Goal: Transaction & Acquisition: Purchase product/service

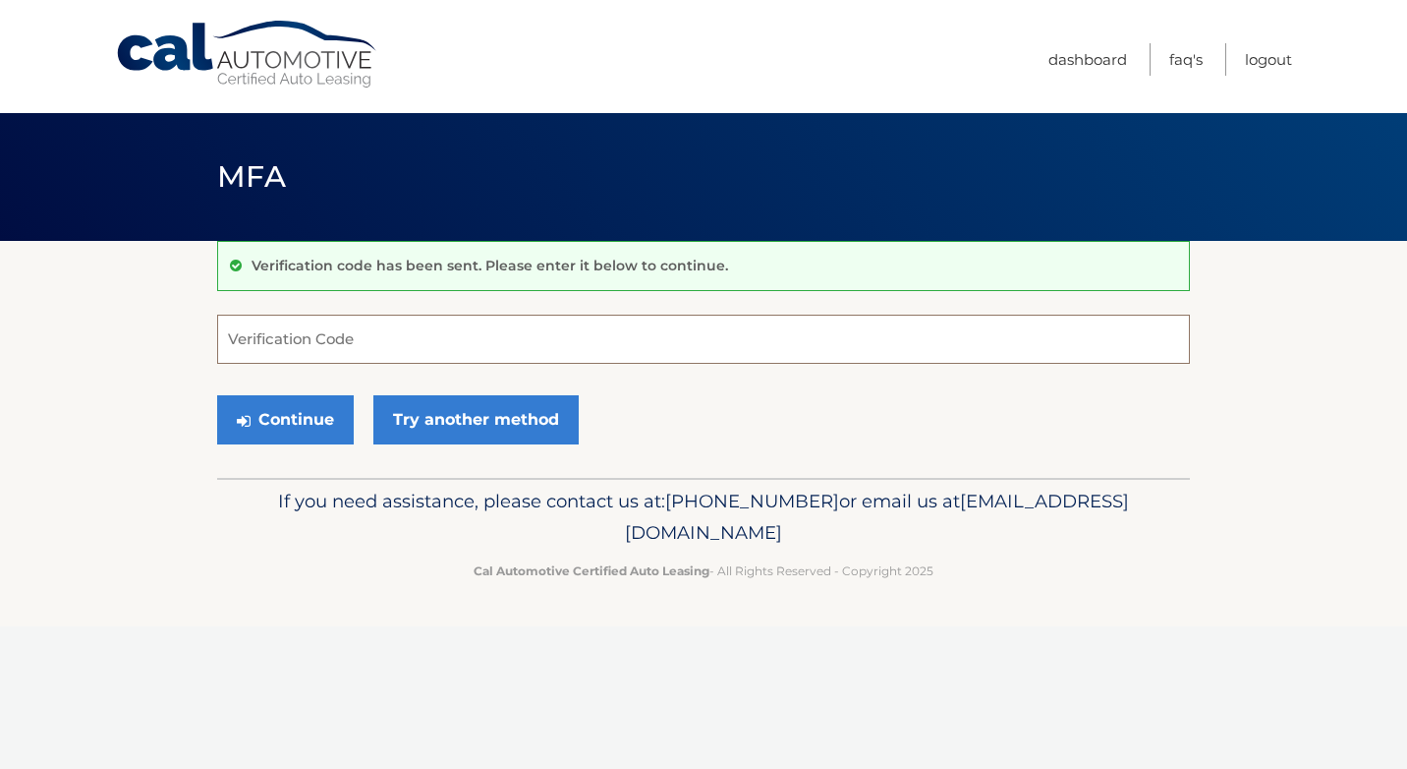
click at [315, 341] on input "Verification Code" at bounding box center [703, 338] width 973 height 49
type input "394174"
click at [304, 415] on button "Continue" at bounding box center [285, 419] width 137 height 49
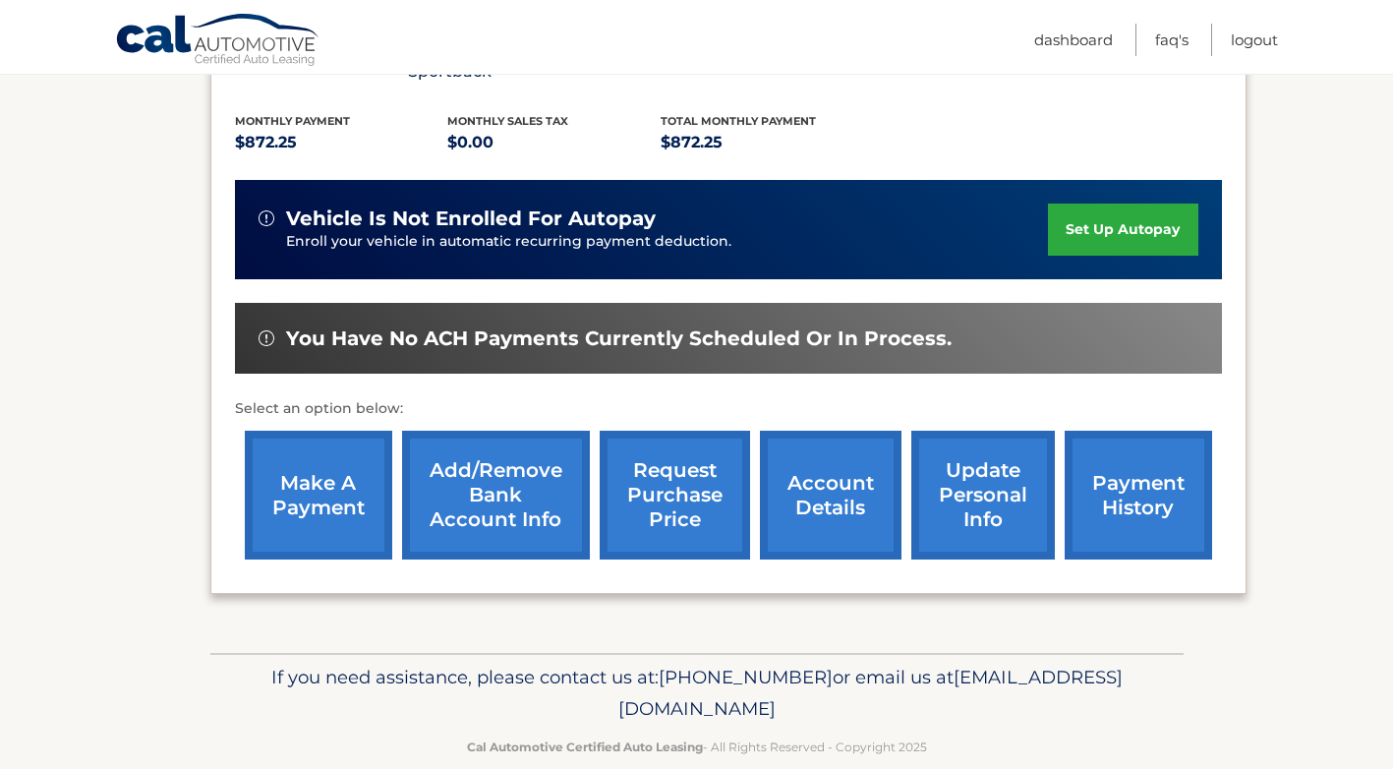
scroll to position [423, 0]
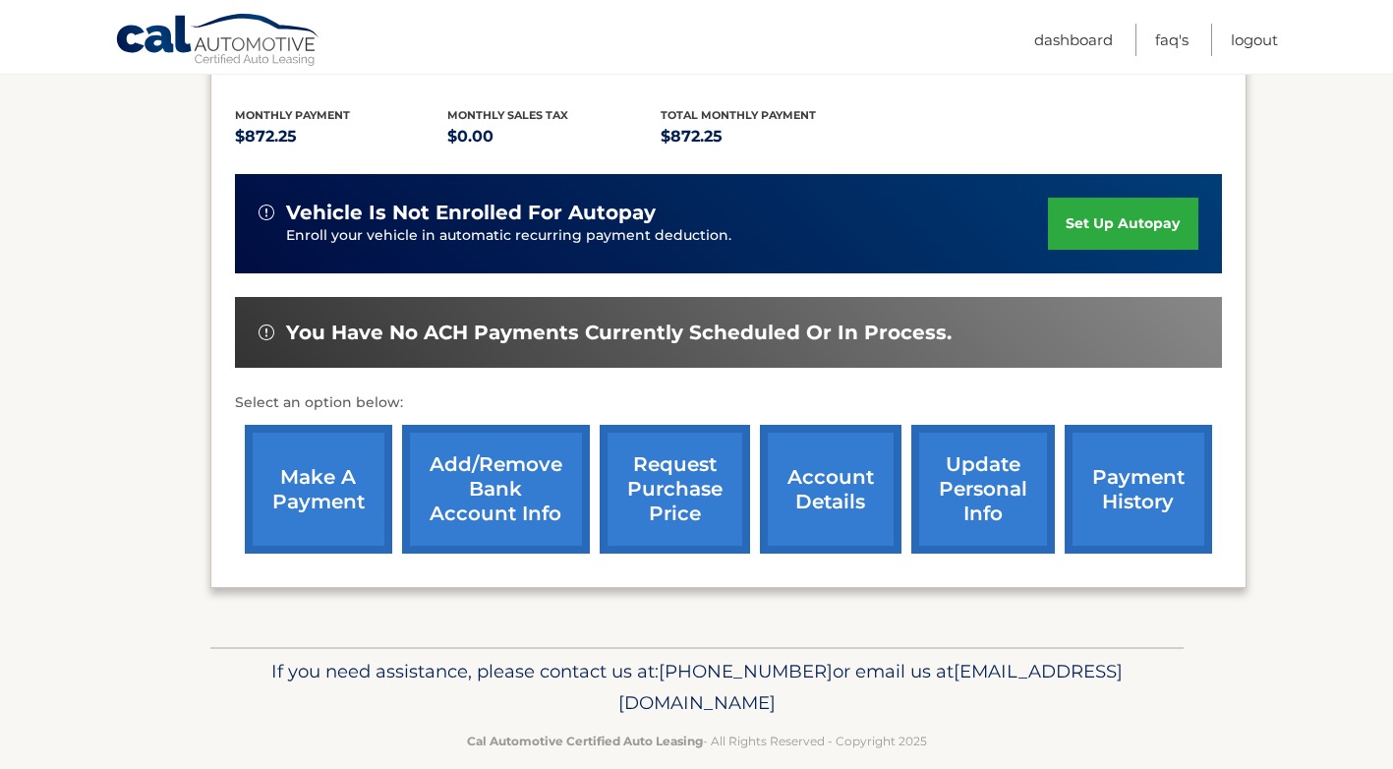
click at [319, 467] on link "make a payment" at bounding box center [318, 489] width 147 height 129
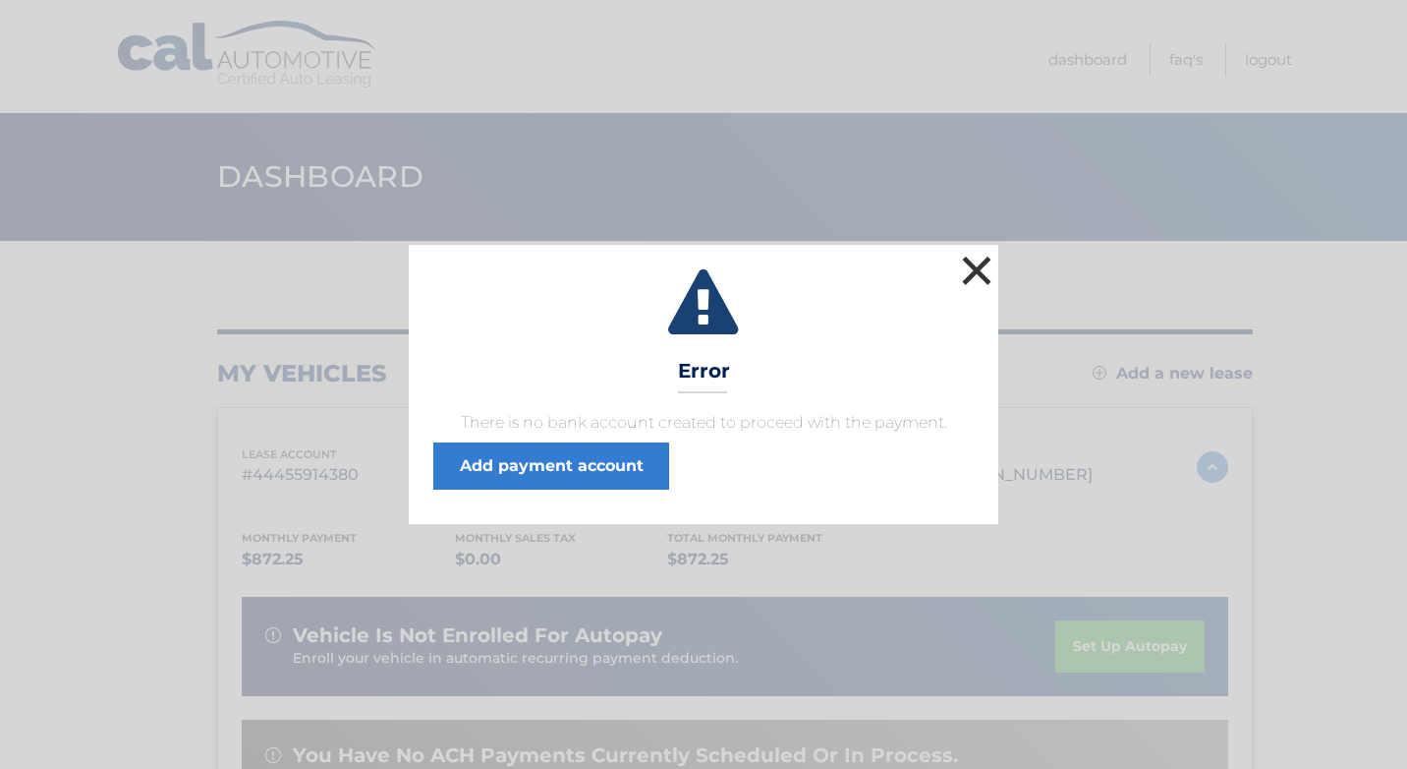
drag, startPoint x: 972, startPoint y: 269, endPoint x: 960, endPoint y: 285, distance: 19.7
click at [972, 269] on button "×" at bounding box center [976, 270] width 39 height 39
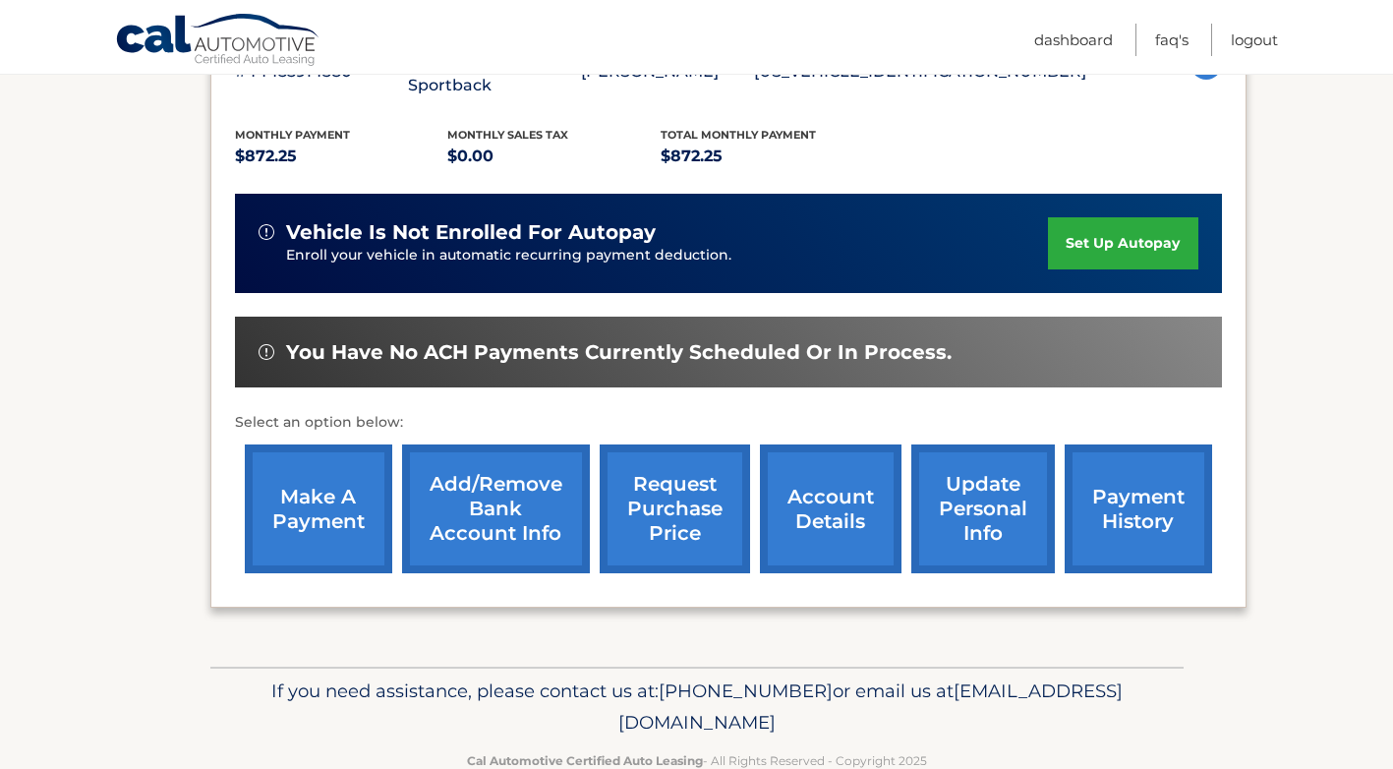
scroll to position [423, 0]
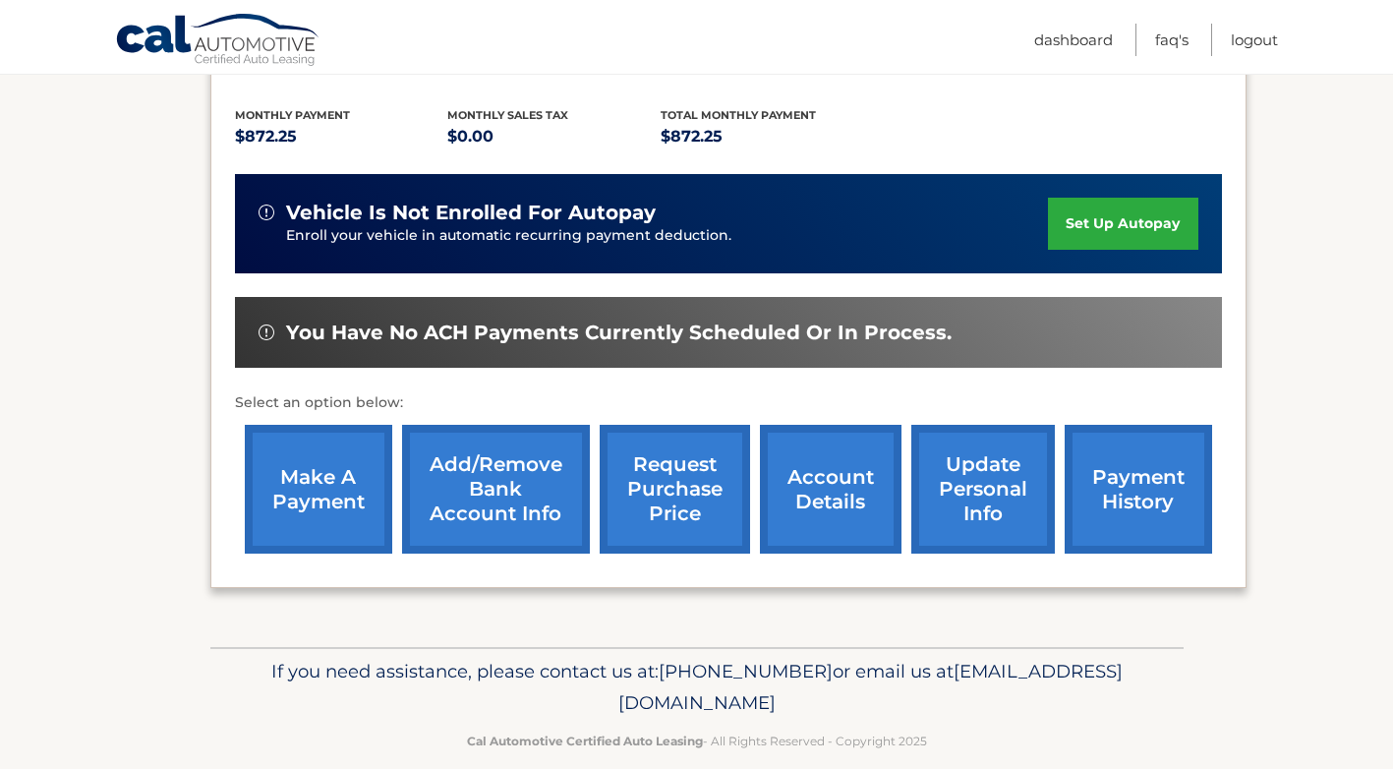
click at [300, 463] on link "make a payment" at bounding box center [318, 489] width 147 height 129
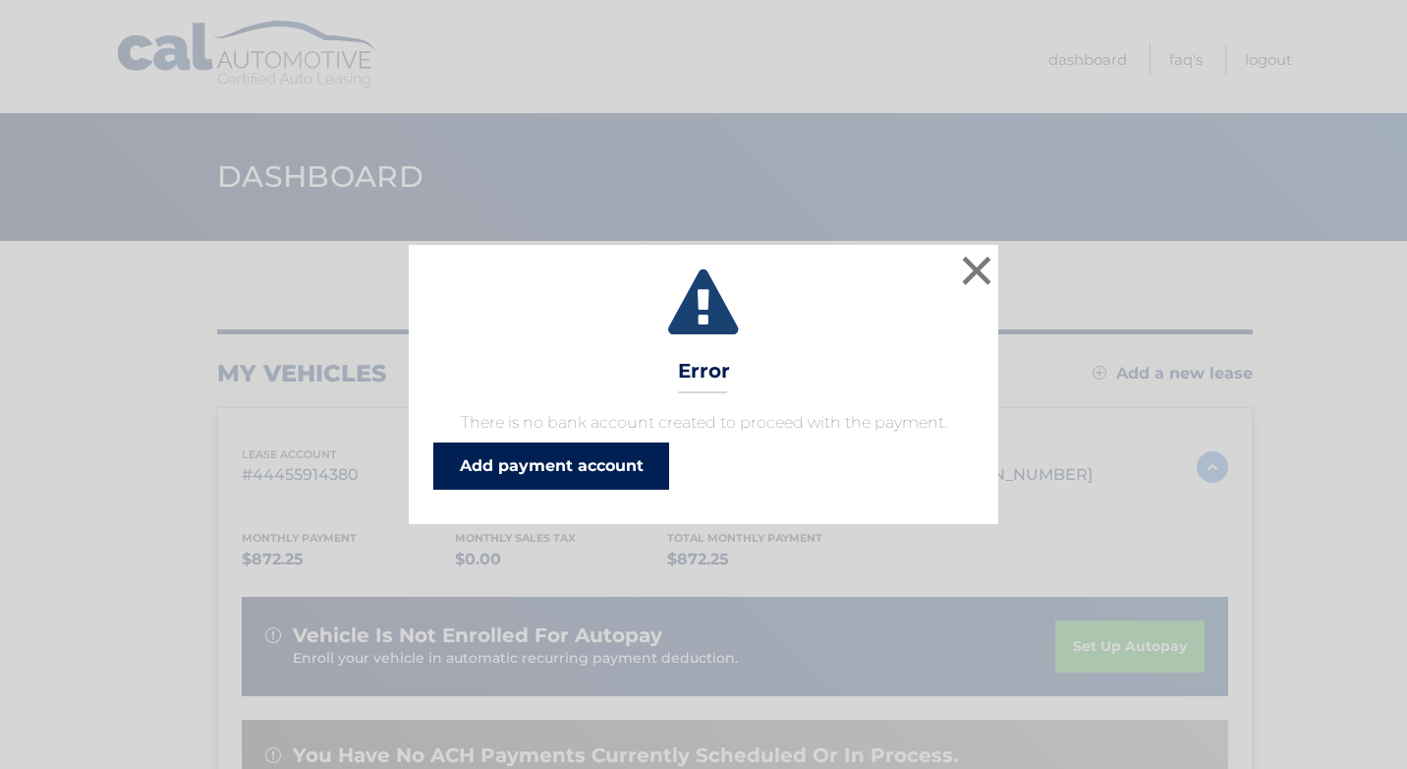
click at [556, 468] on link "Add payment account" at bounding box center [551, 465] width 236 height 47
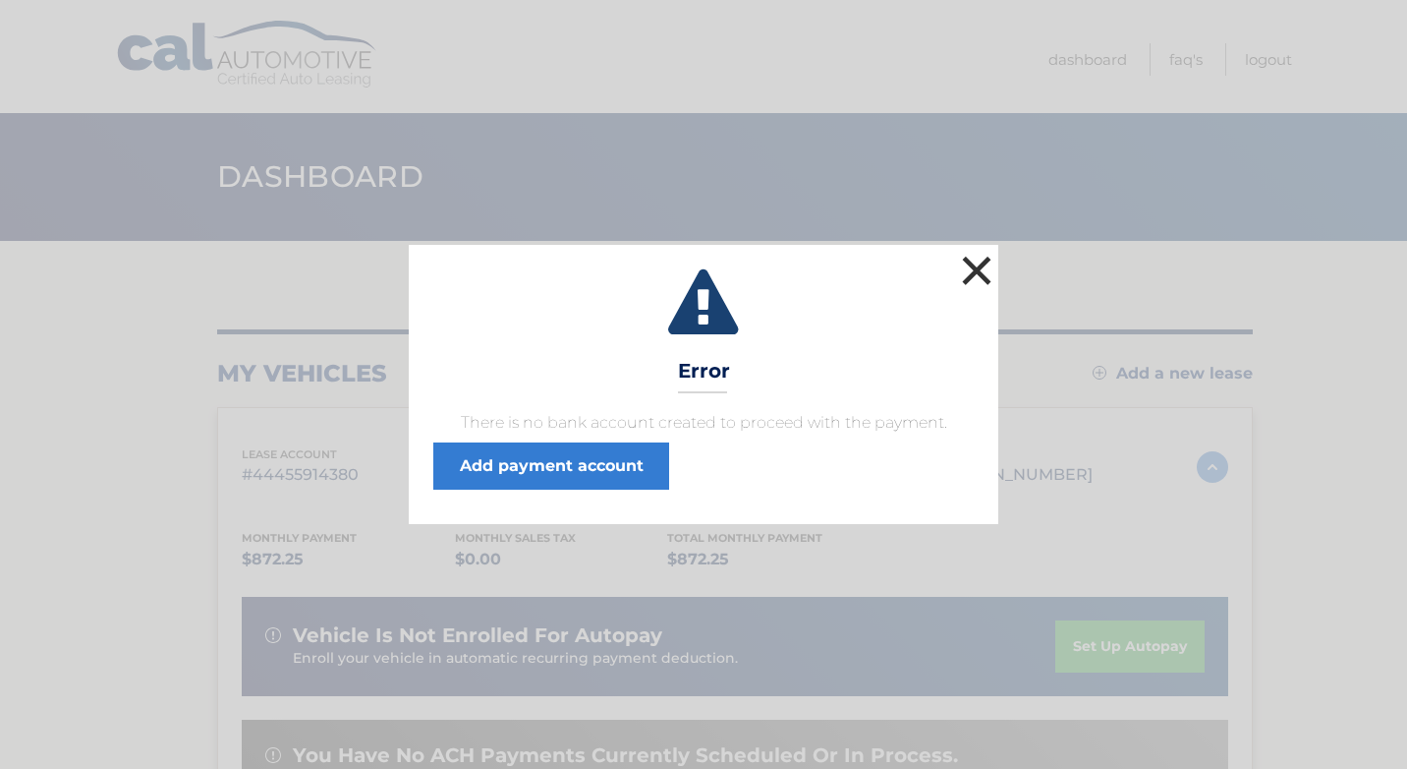
click at [985, 273] on button "×" at bounding box center [976, 270] width 39 height 39
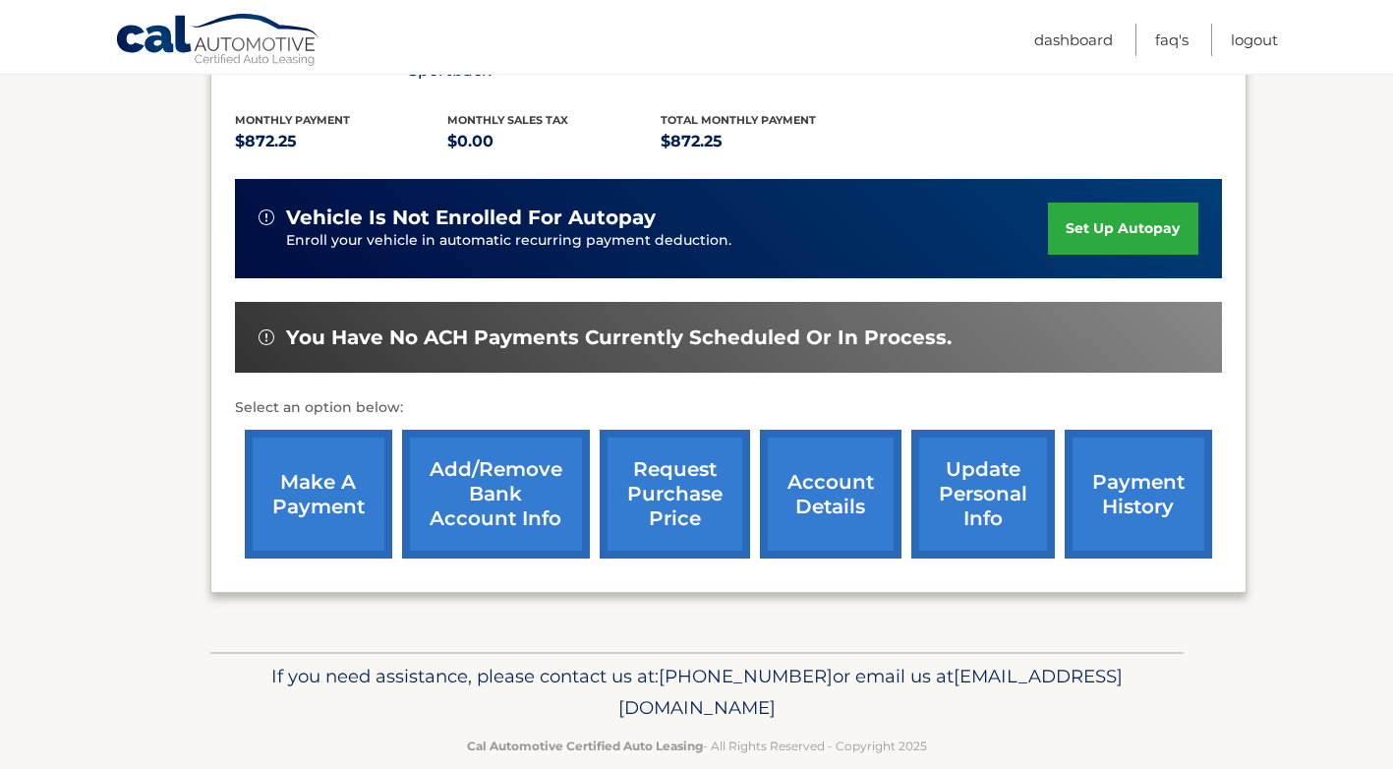
scroll to position [423, 0]
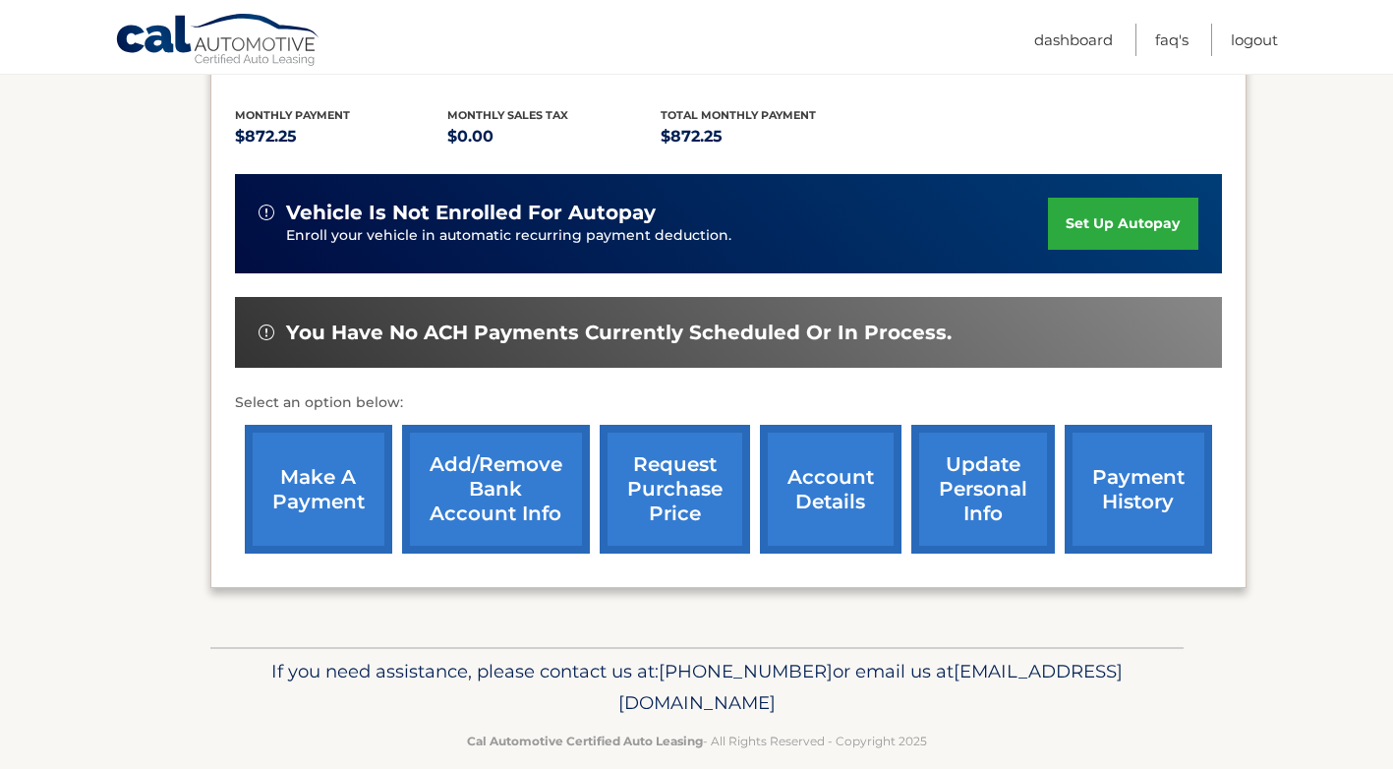
click at [317, 454] on link "make a payment" at bounding box center [318, 489] width 147 height 129
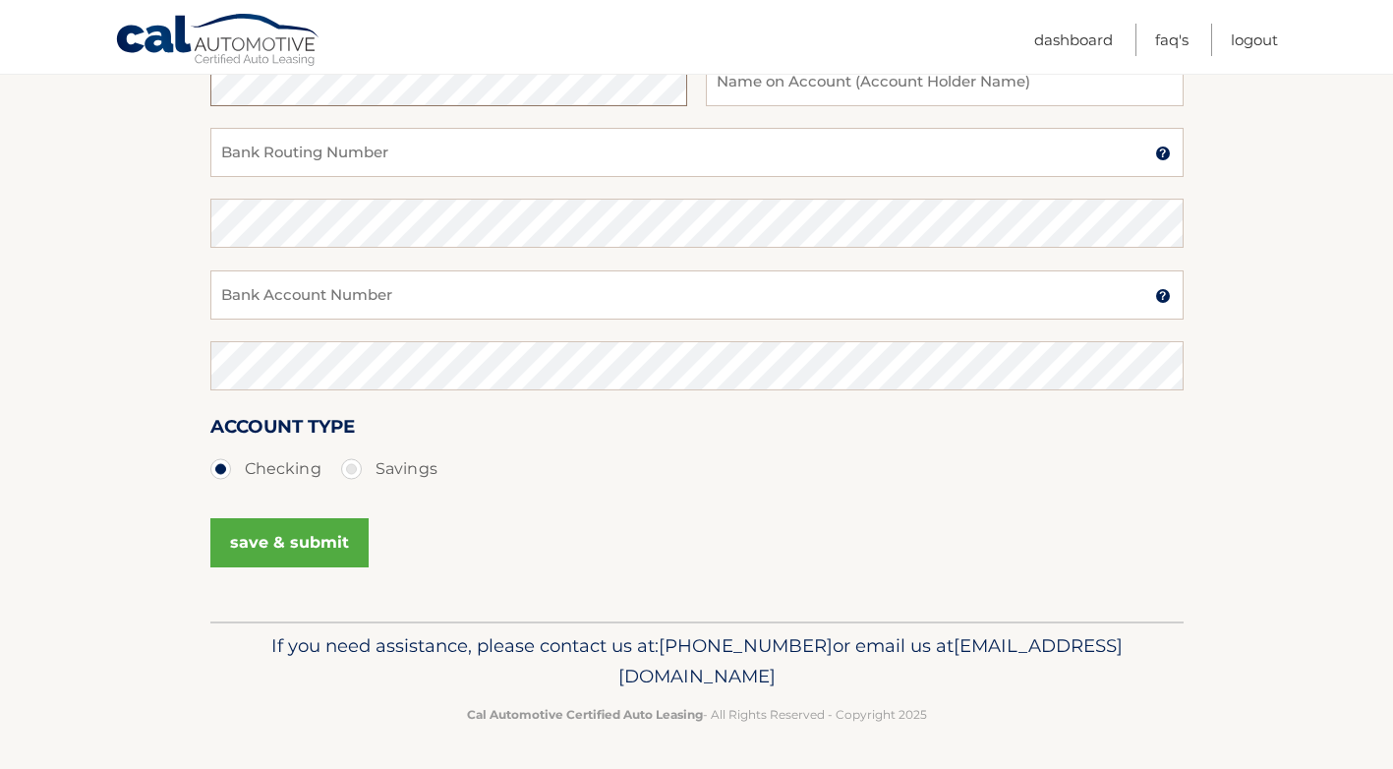
scroll to position [371, 0]
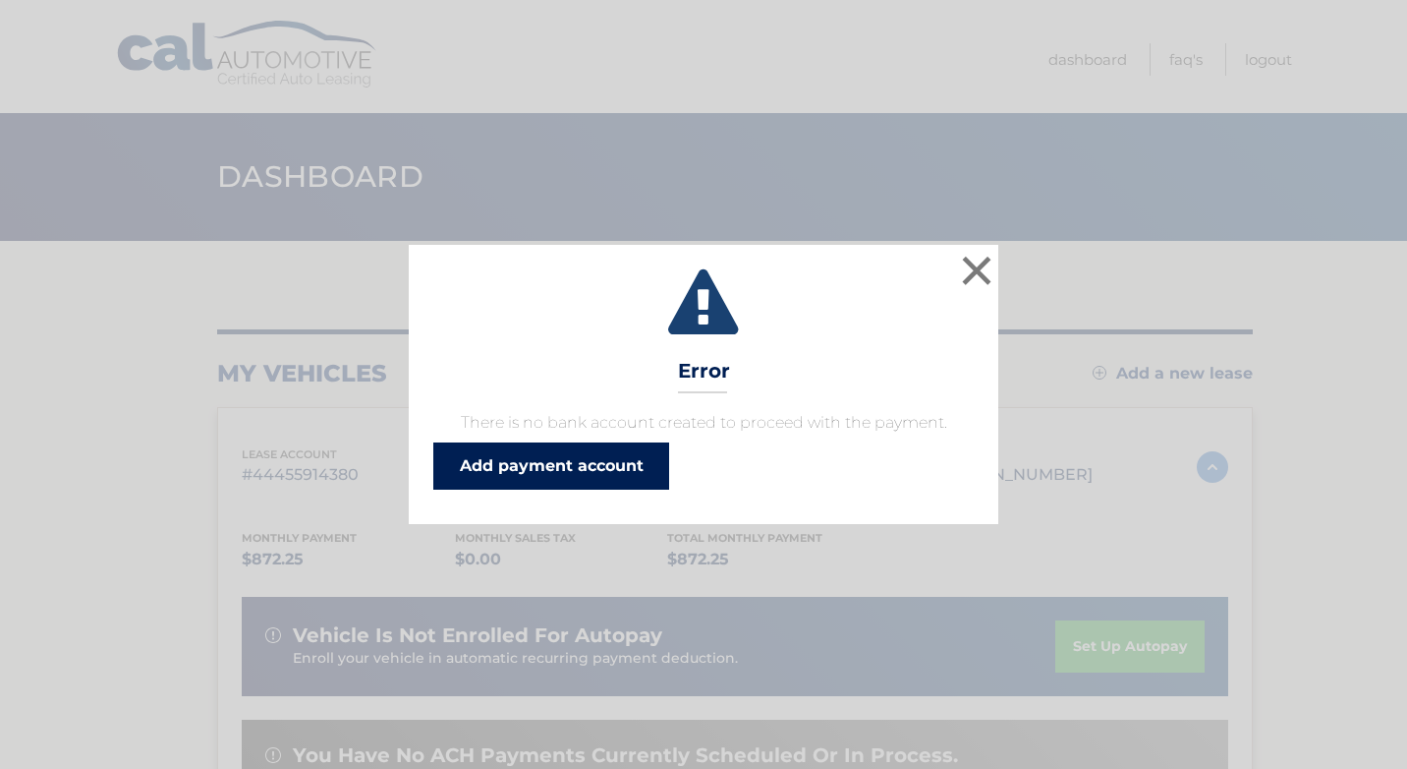
drag, startPoint x: 515, startPoint y: 466, endPoint x: 430, endPoint y: 462, distance: 84.6
click at [515, 467] on link "Add payment account" at bounding box center [551, 465] width 236 height 47
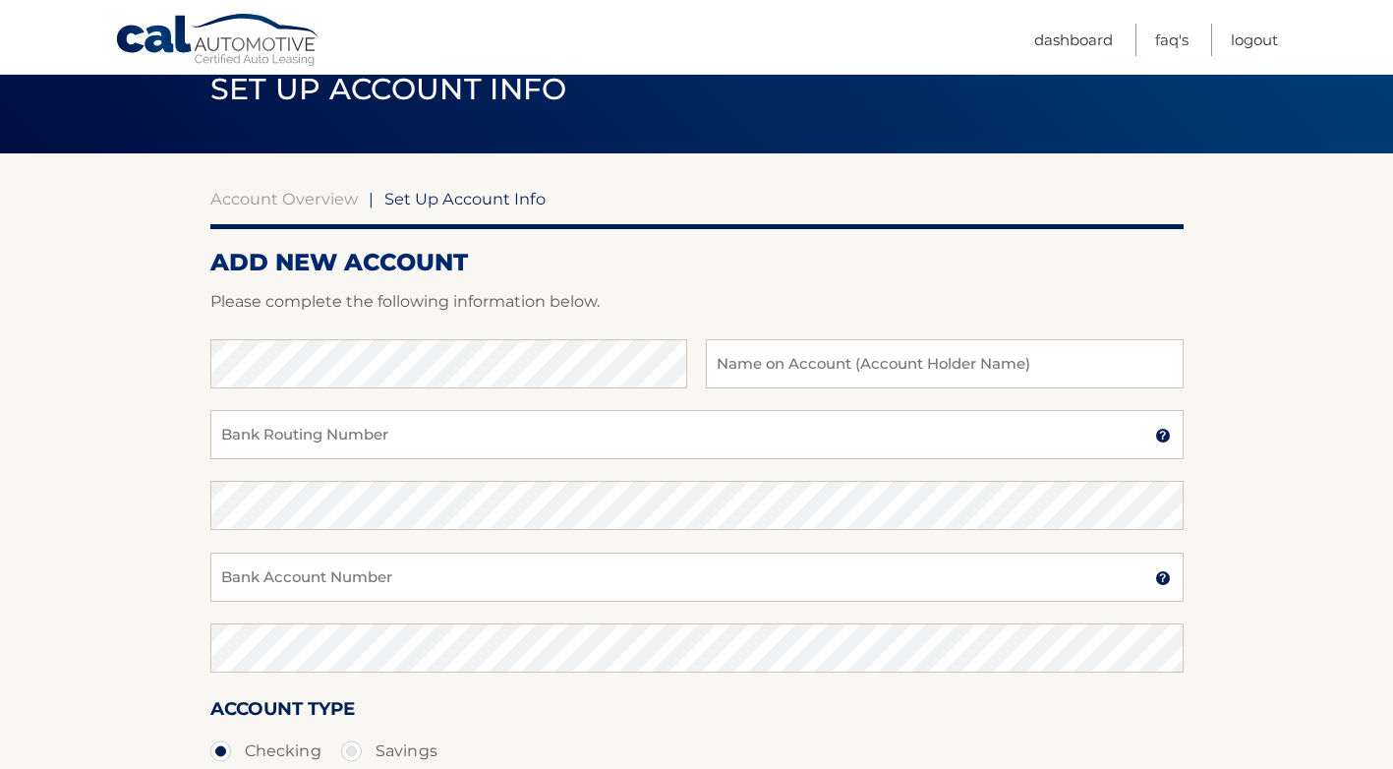
scroll to position [98, 0]
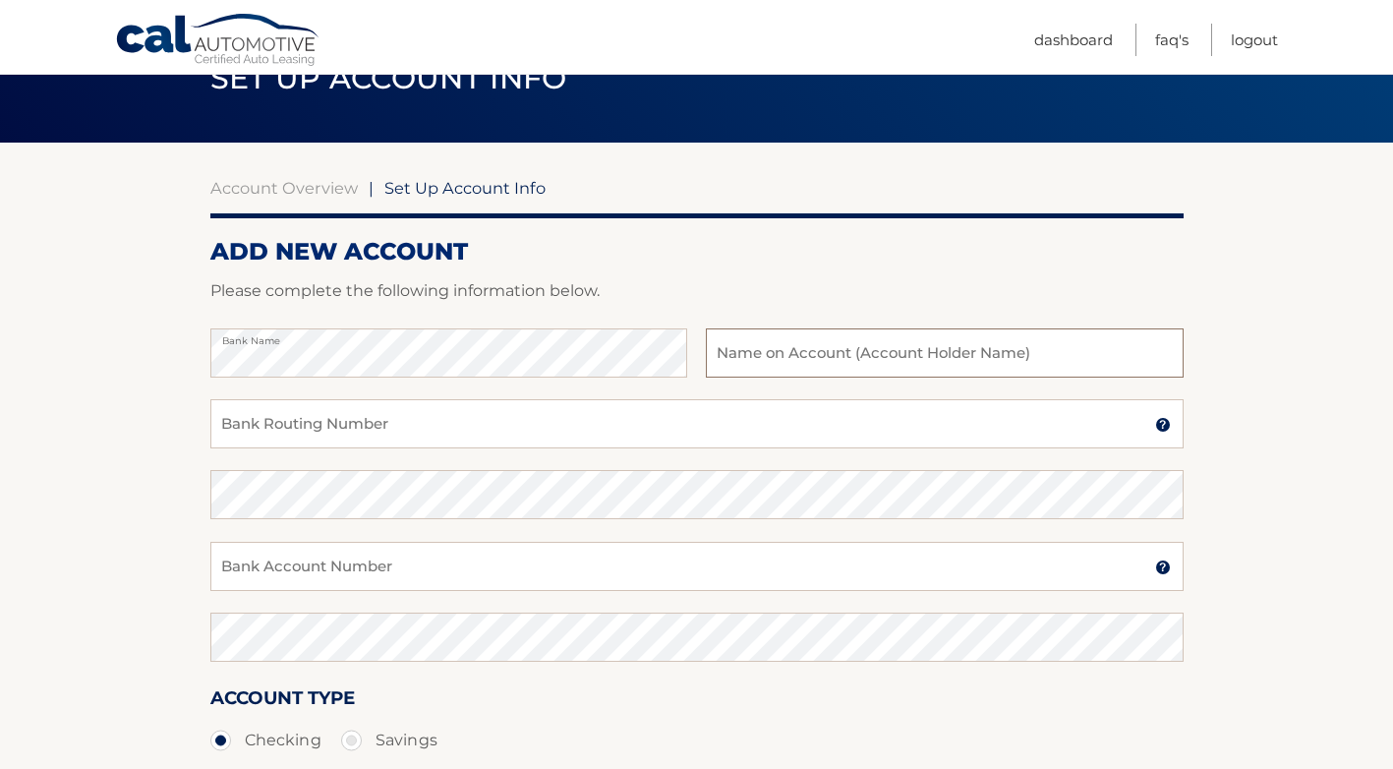
click at [894, 350] on input "text" at bounding box center [944, 352] width 477 height 49
type input "[PERSON_NAME]"
click at [321, 424] on input "Bank Routing Number" at bounding box center [696, 423] width 973 height 49
type input "221481181"
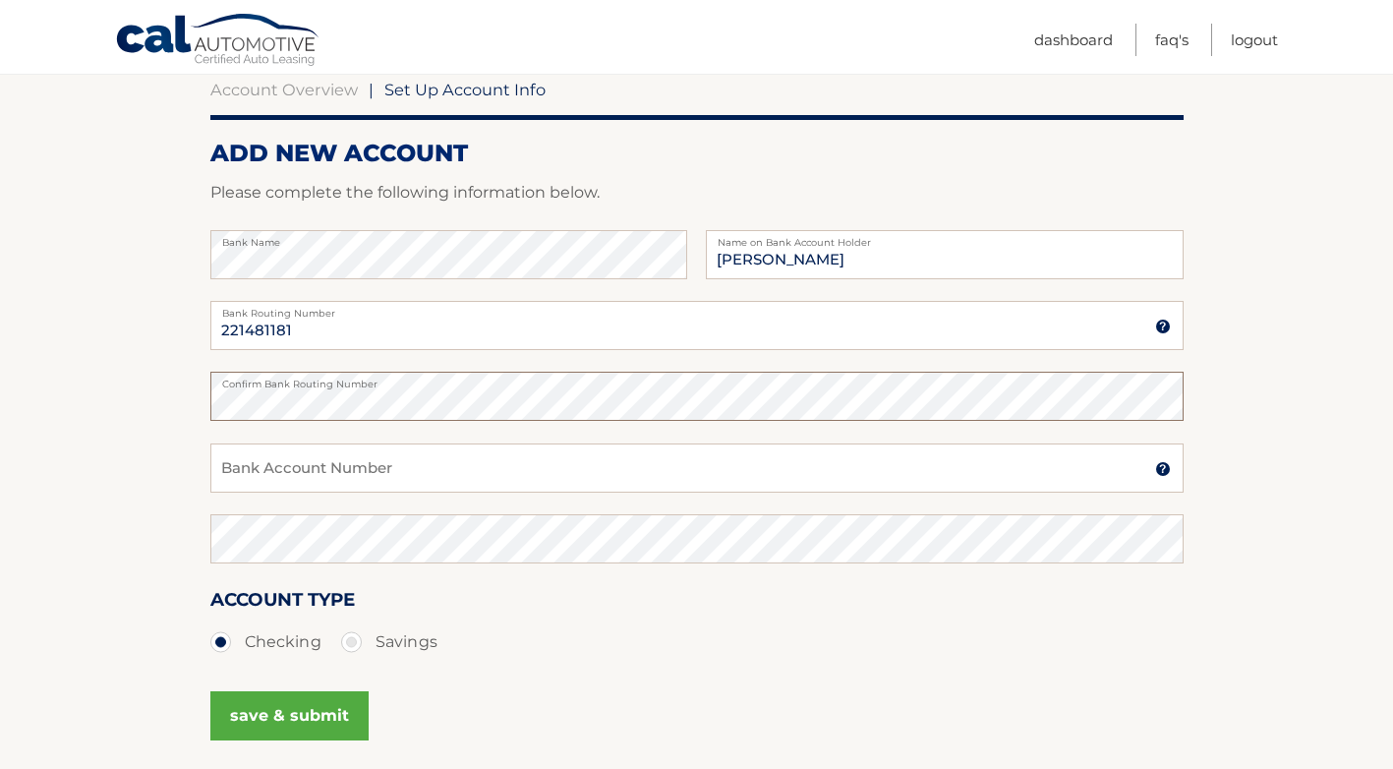
scroll to position [295, 0]
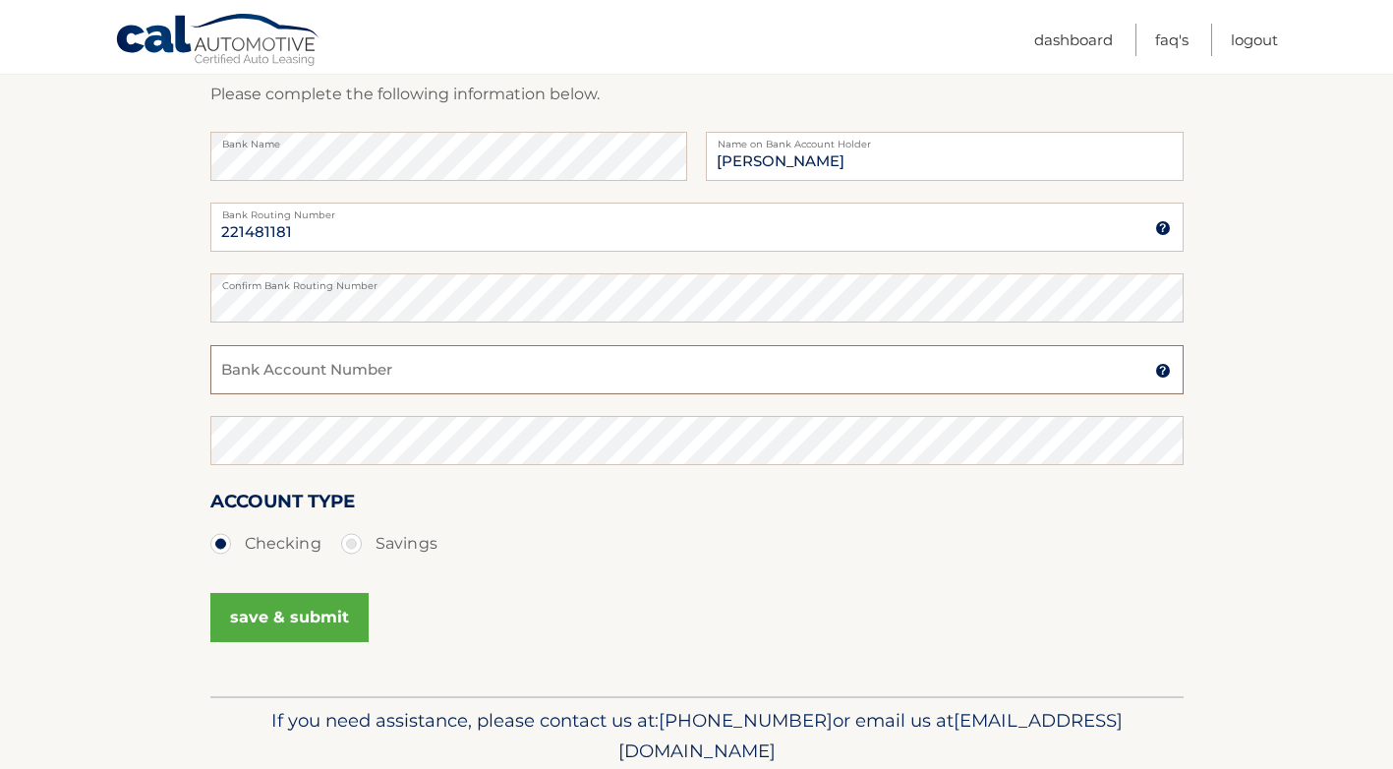
click at [365, 371] on input "Bank Account Number" at bounding box center [696, 369] width 973 height 49
type input "11410004883200"
click at [319, 614] on button "save & submit" at bounding box center [289, 617] width 158 height 49
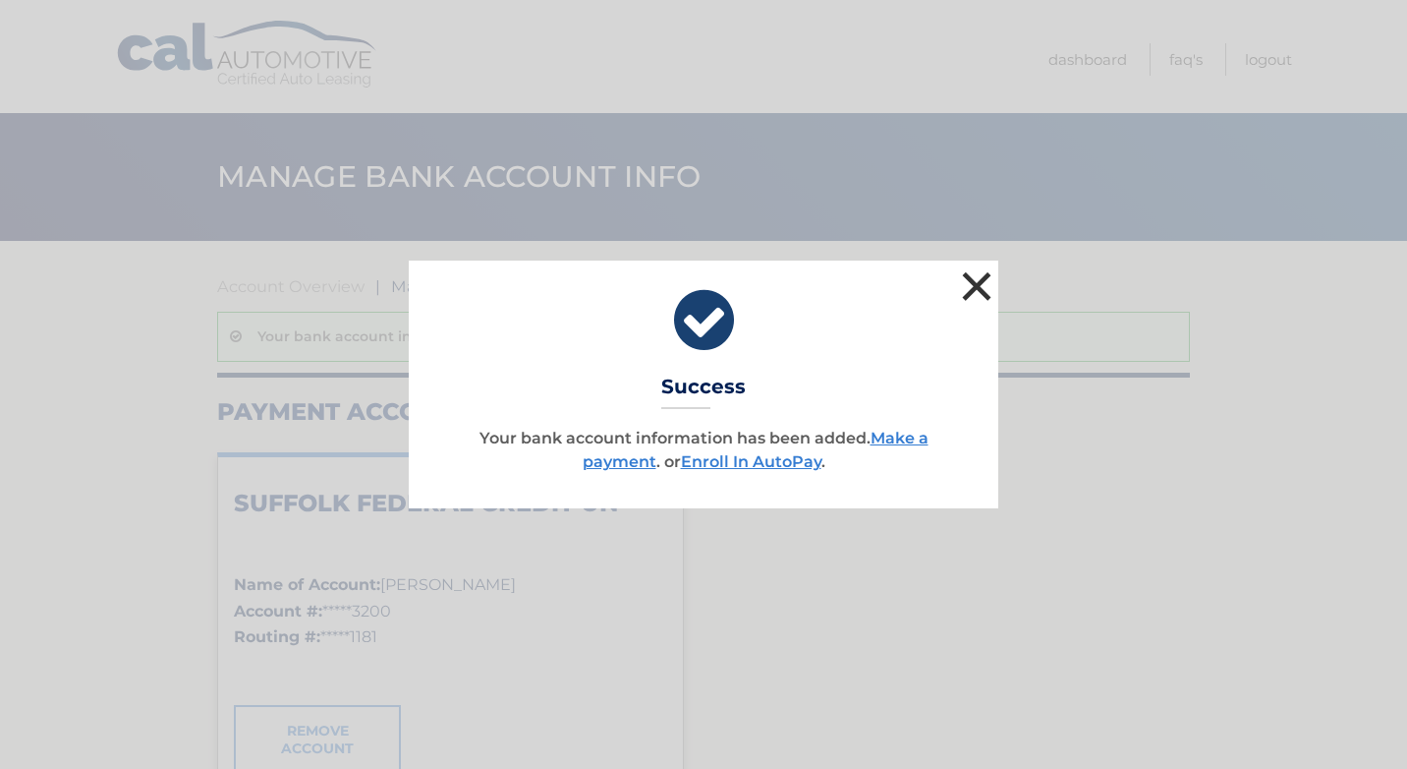
click at [975, 284] on button "×" at bounding box center [976, 285] width 39 height 39
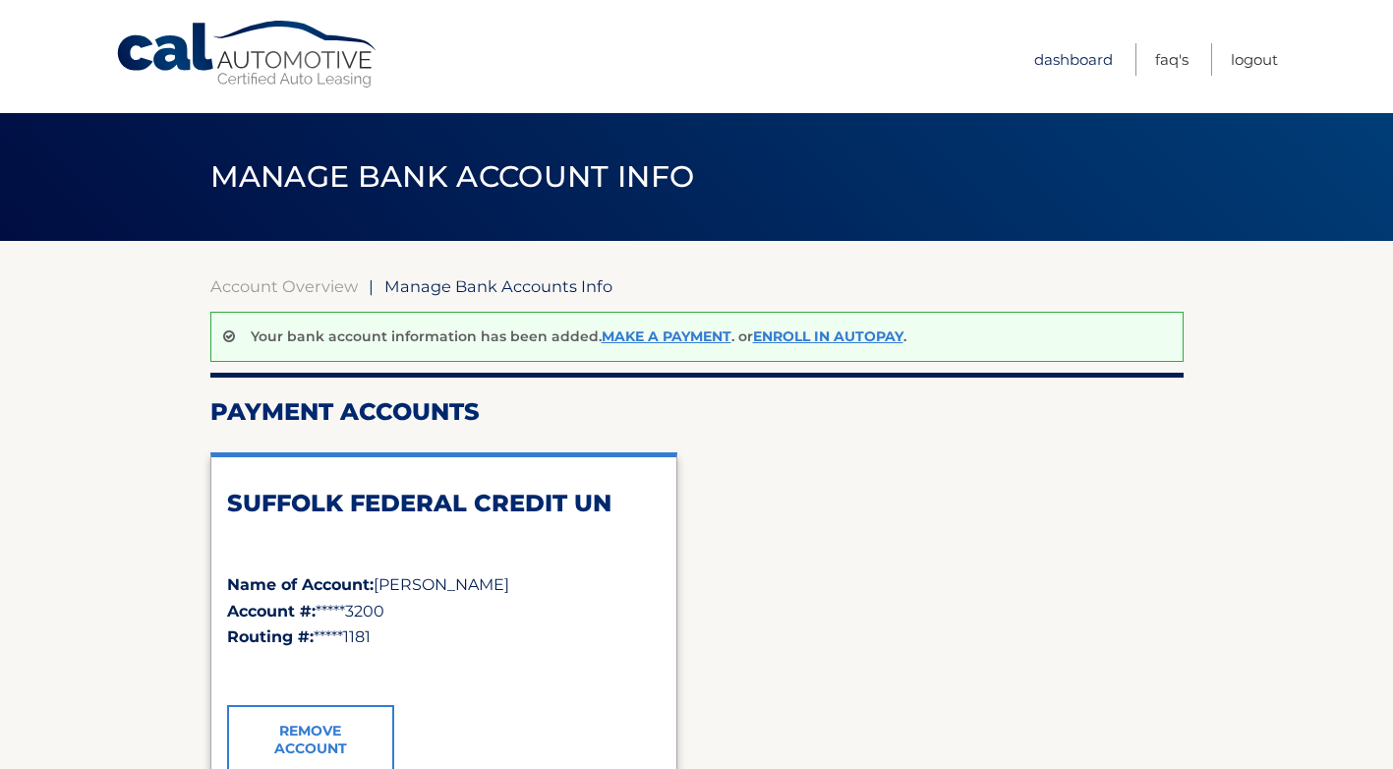
click at [1068, 58] on link "Dashboard" at bounding box center [1073, 59] width 79 height 32
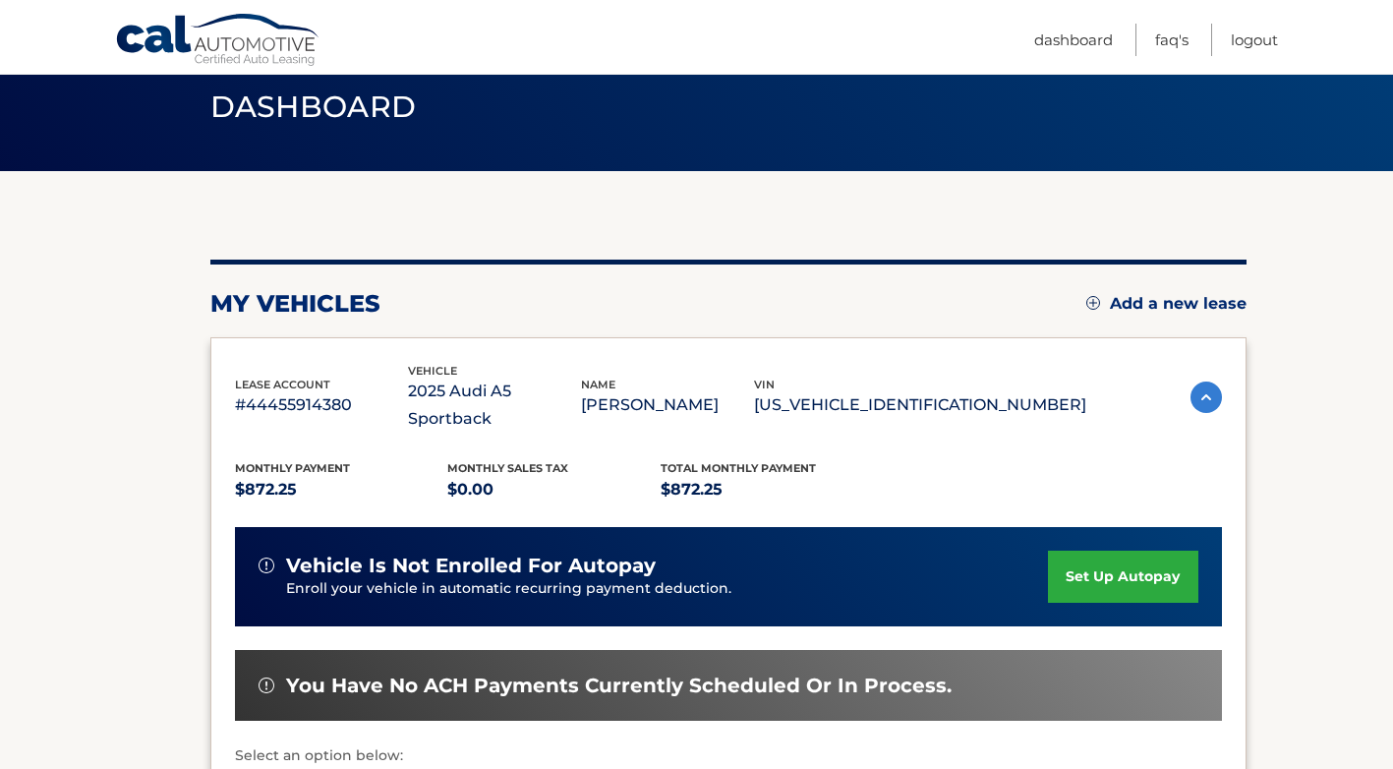
scroll to position [197, 0]
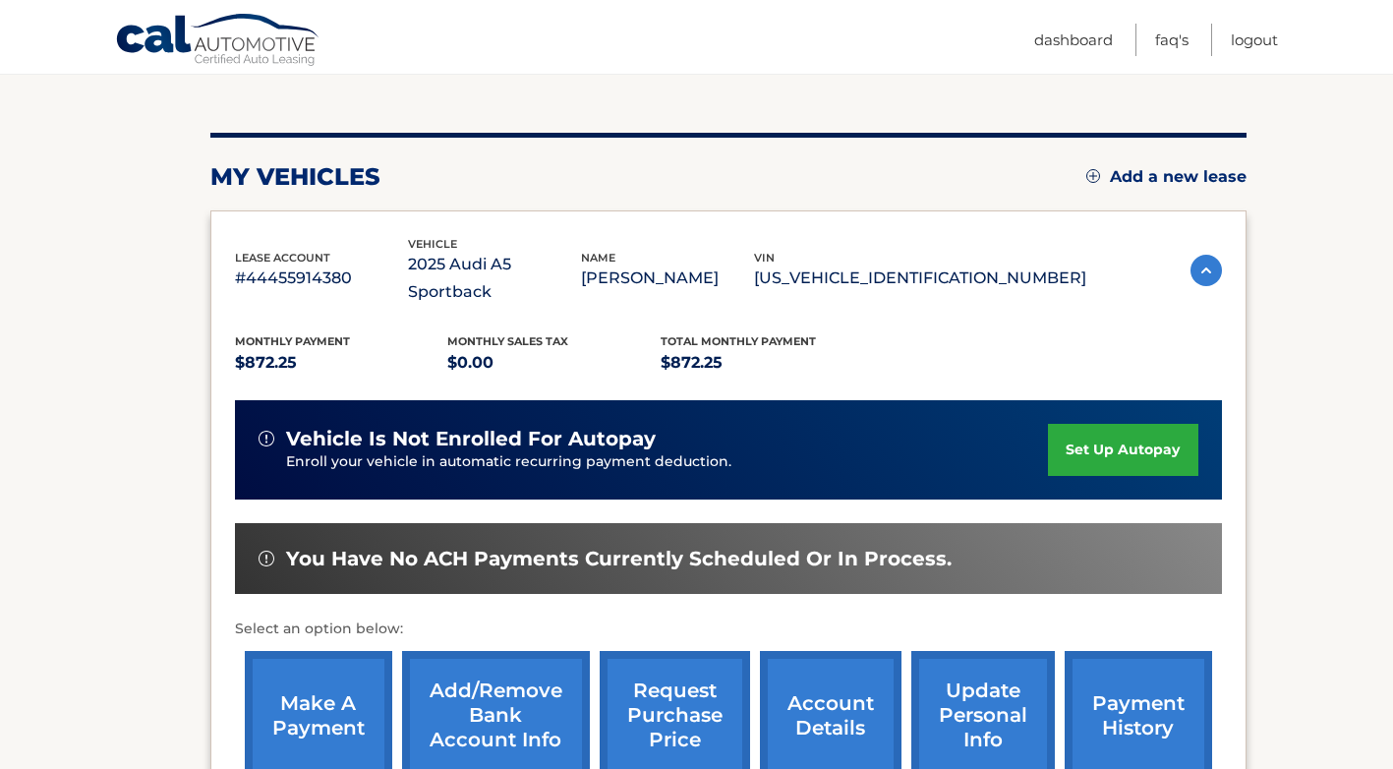
click at [342, 699] on link "make a payment" at bounding box center [318, 715] width 147 height 129
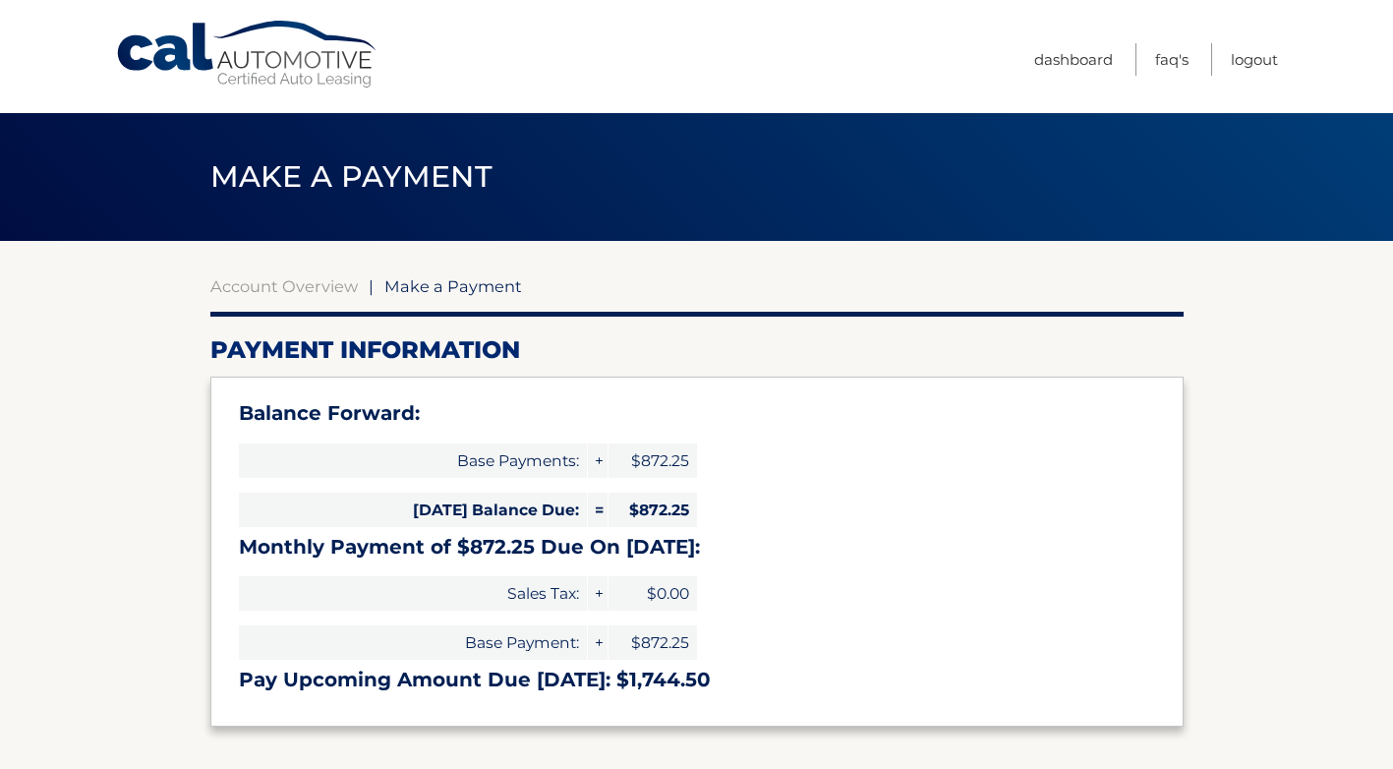
select select "Y2U3ZmRjMmMtMmJmNy00YTc5LWEwNjMtNGMwODAzOTMyOTVl"
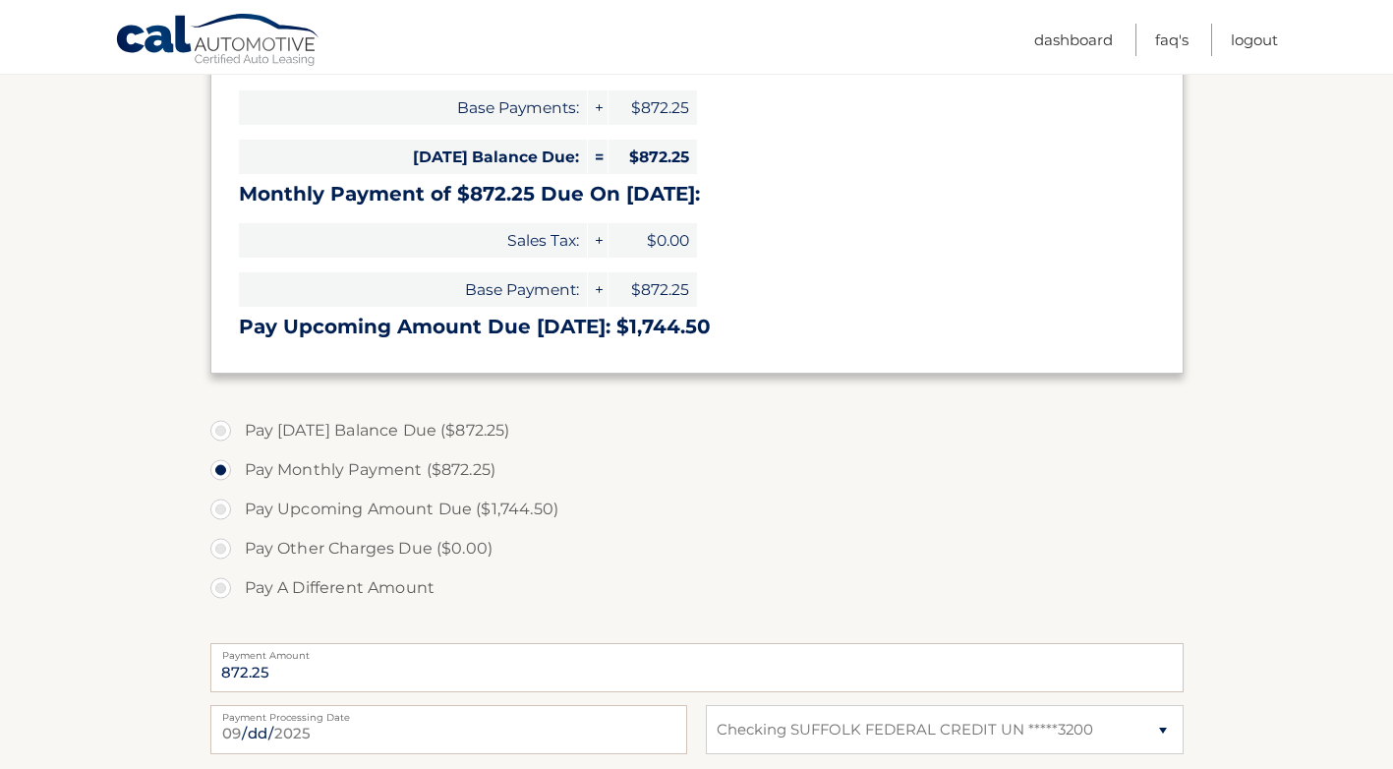
scroll to position [295, 0]
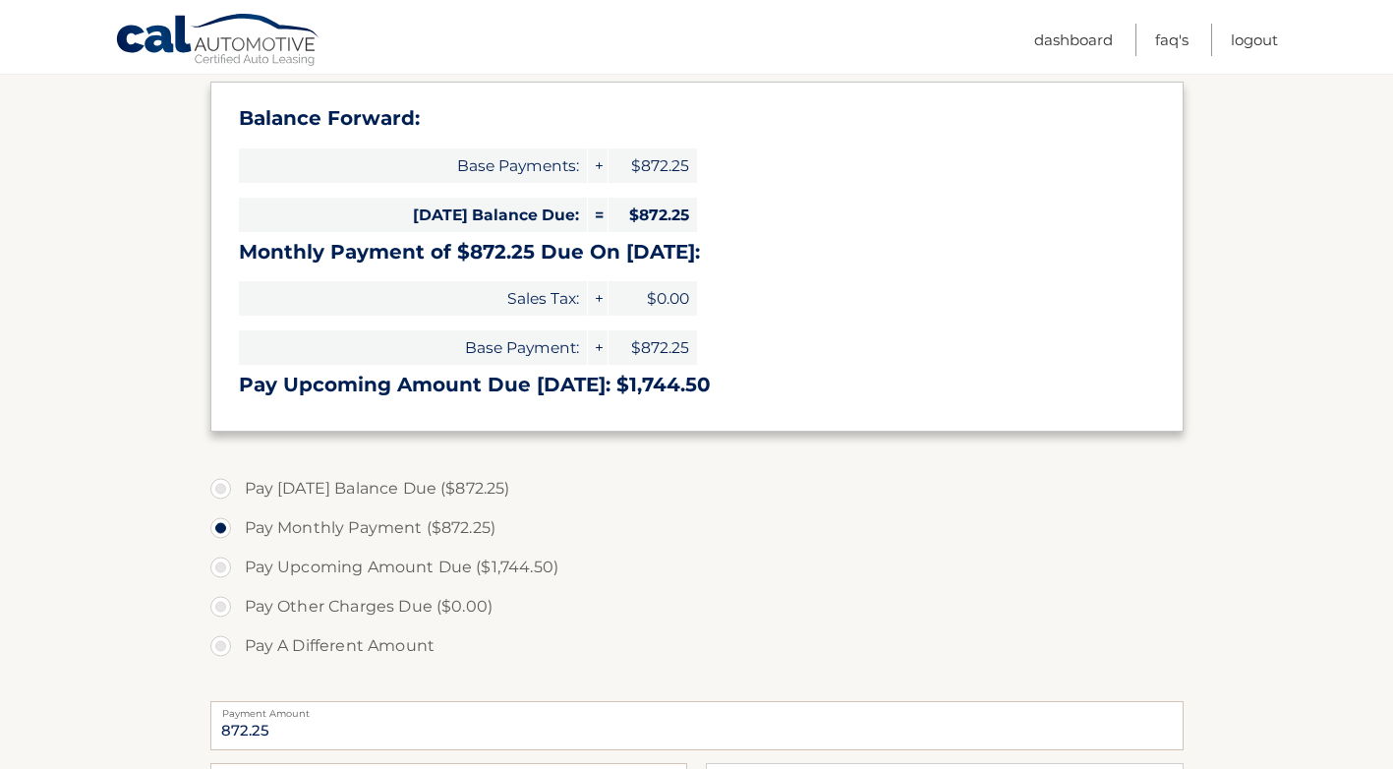
drag, startPoint x: 223, startPoint y: 488, endPoint x: 193, endPoint y: 492, distance: 30.7
click at [222, 488] on label "Pay [DATE] Balance Due ($872.25)" at bounding box center [696, 488] width 973 height 39
click at [222, 488] on input "Pay [DATE] Balance Due ($872.25)" at bounding box center [228, 484] width 20 height 31
radio input "true"
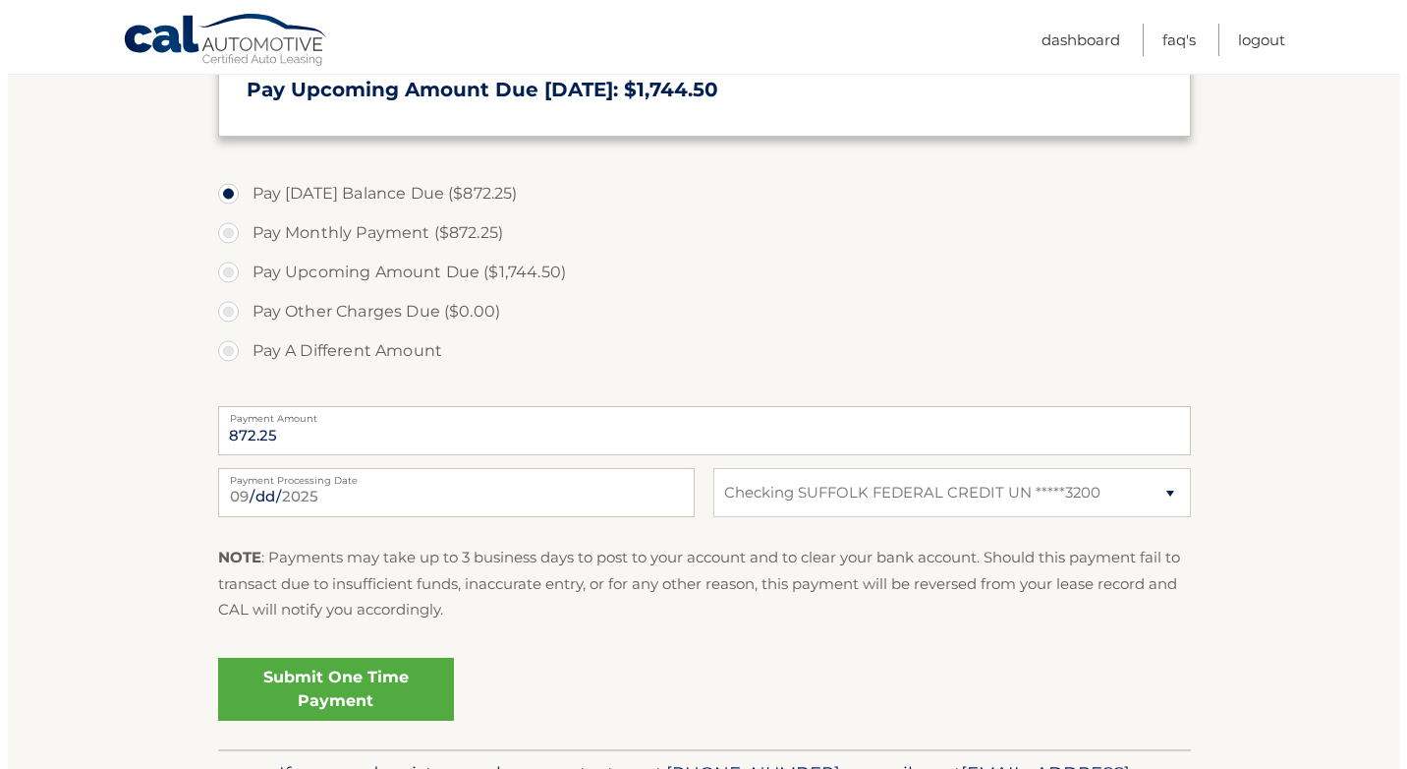
scroll to position [688, 0]
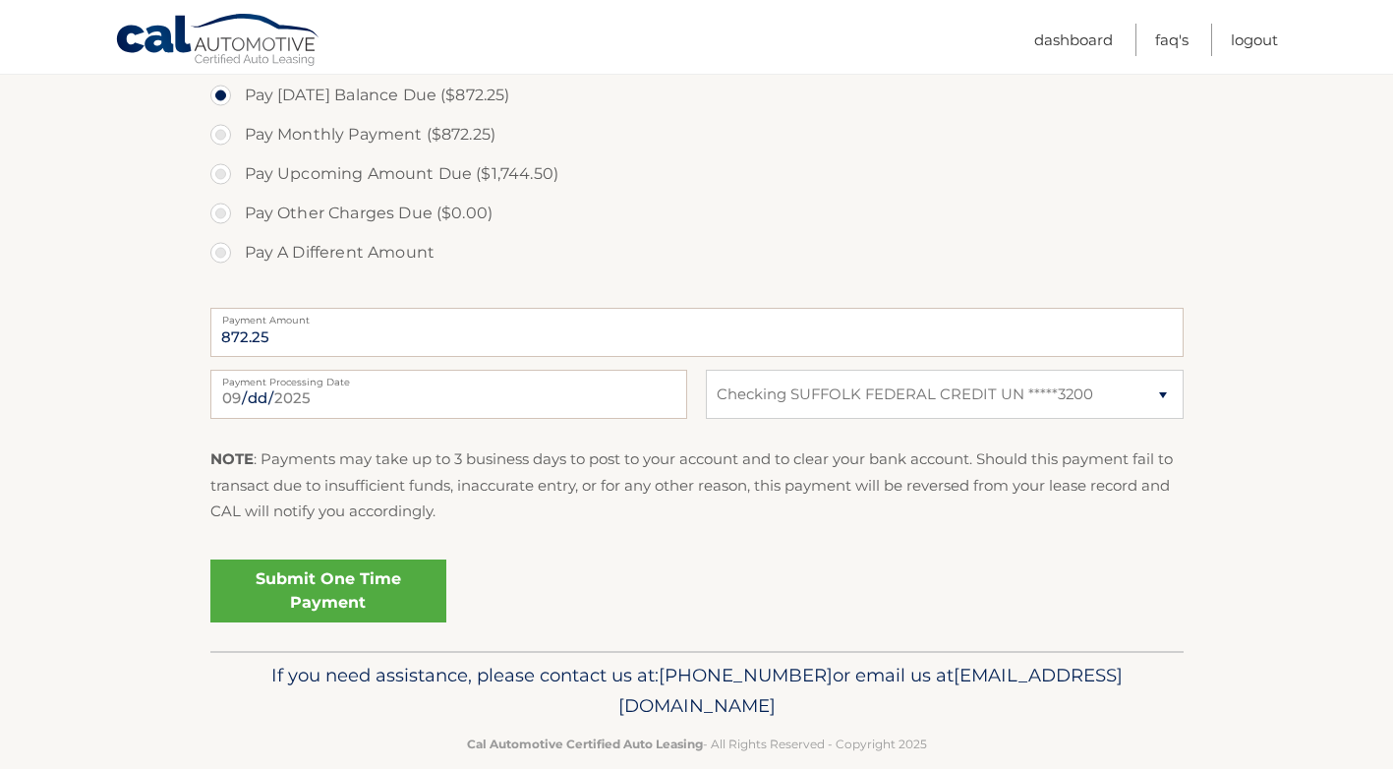
click at [383, 591] on link "Submit One Time Payment" at bounding box center [328, 590] width 236 height 63
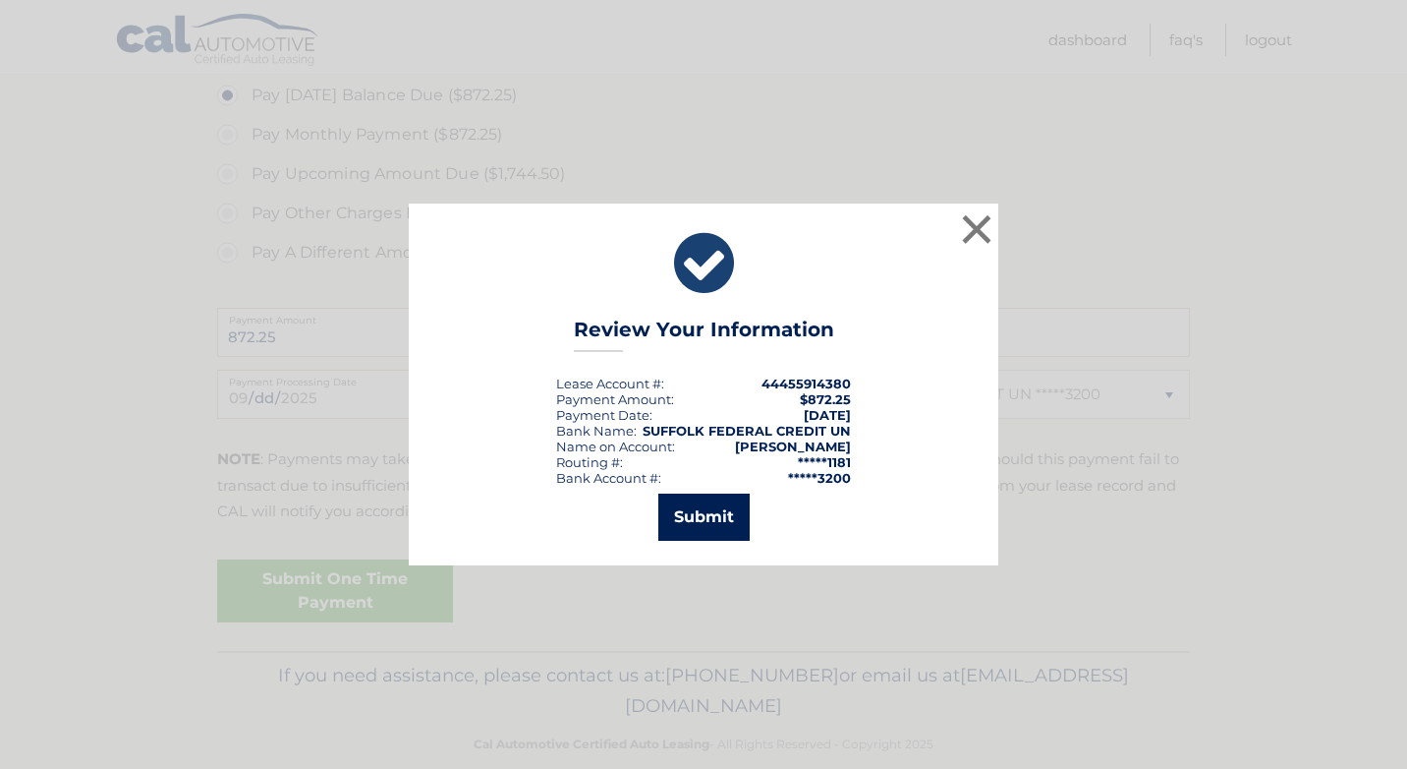
click at [713, 516] on button "Submit" at bounding box center [703, 516] width 91 height 47
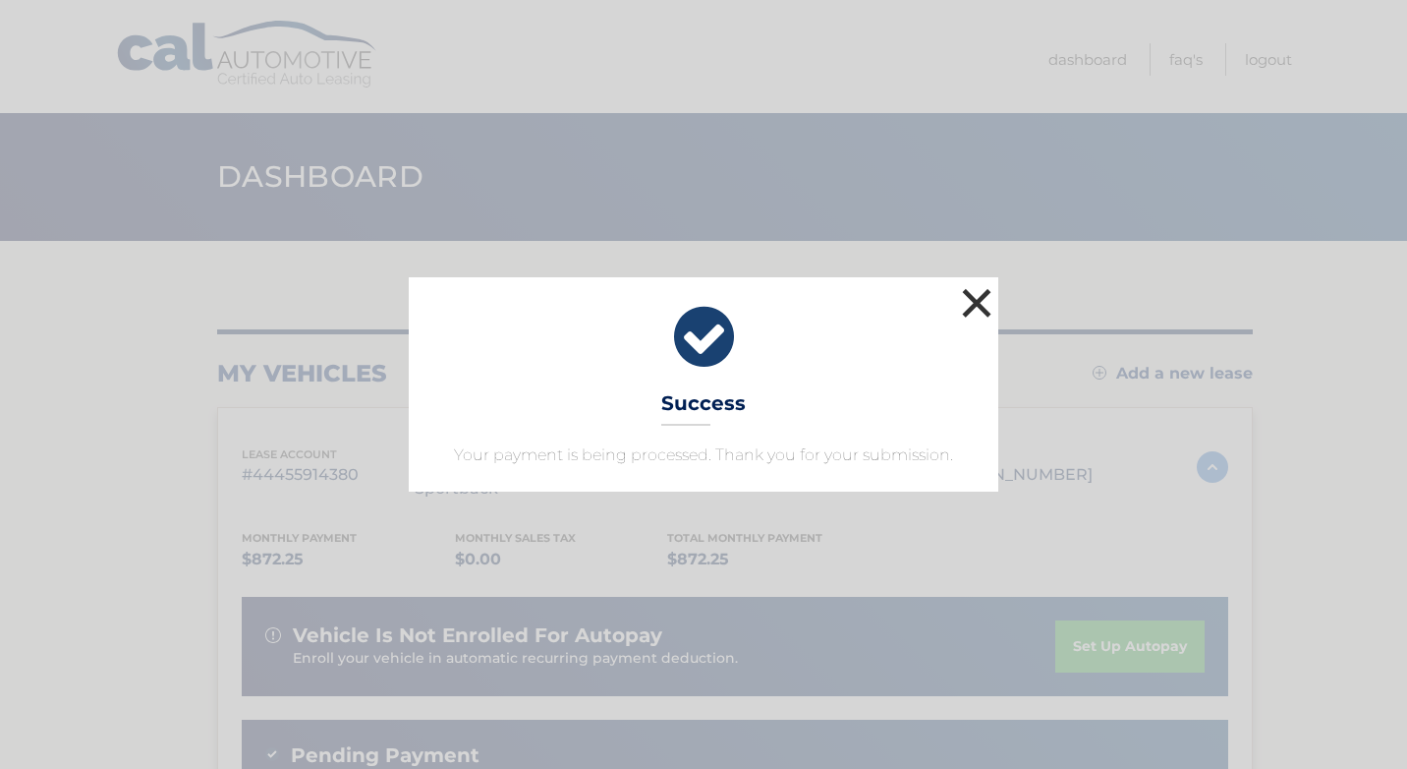
click at [976, 304] on button "×" at bounding box center [976, 302] width 39 height 39
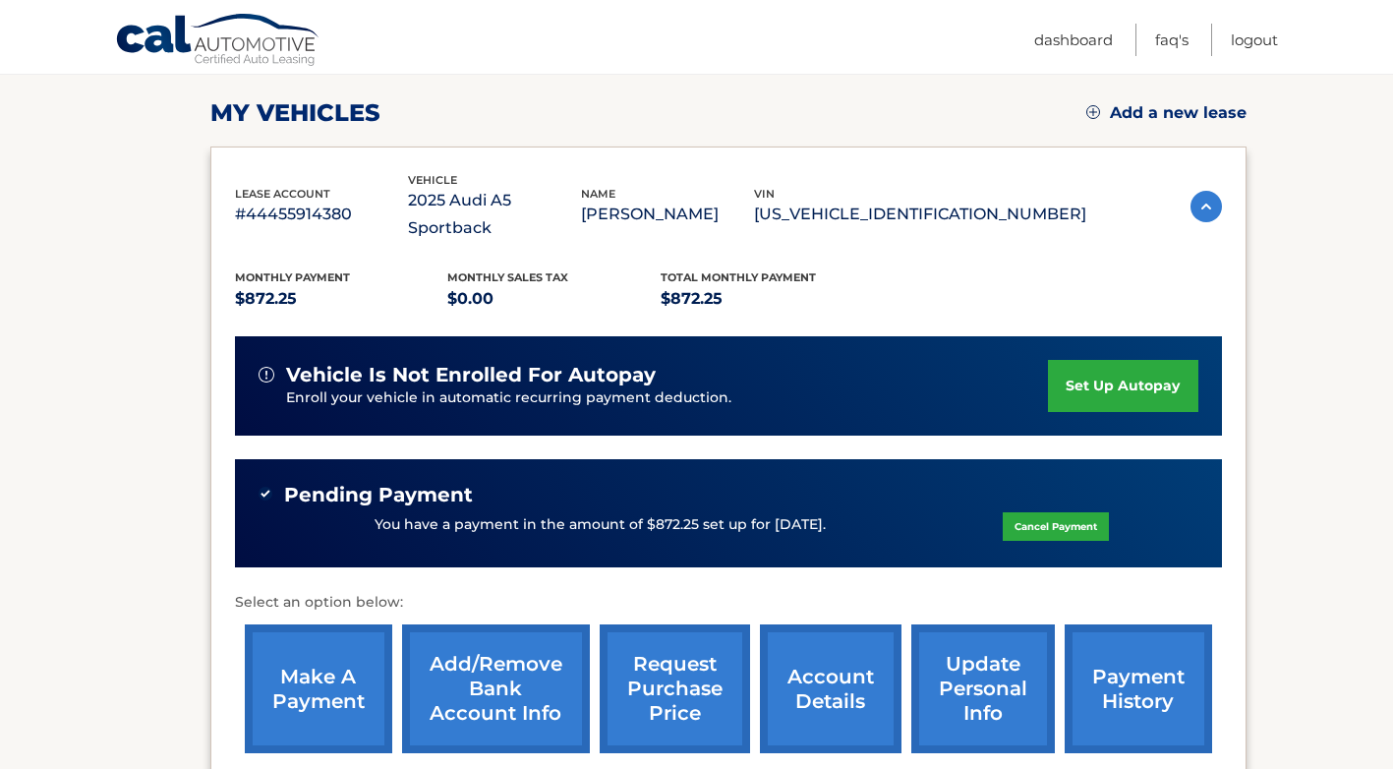
scroll to position [295, 0]
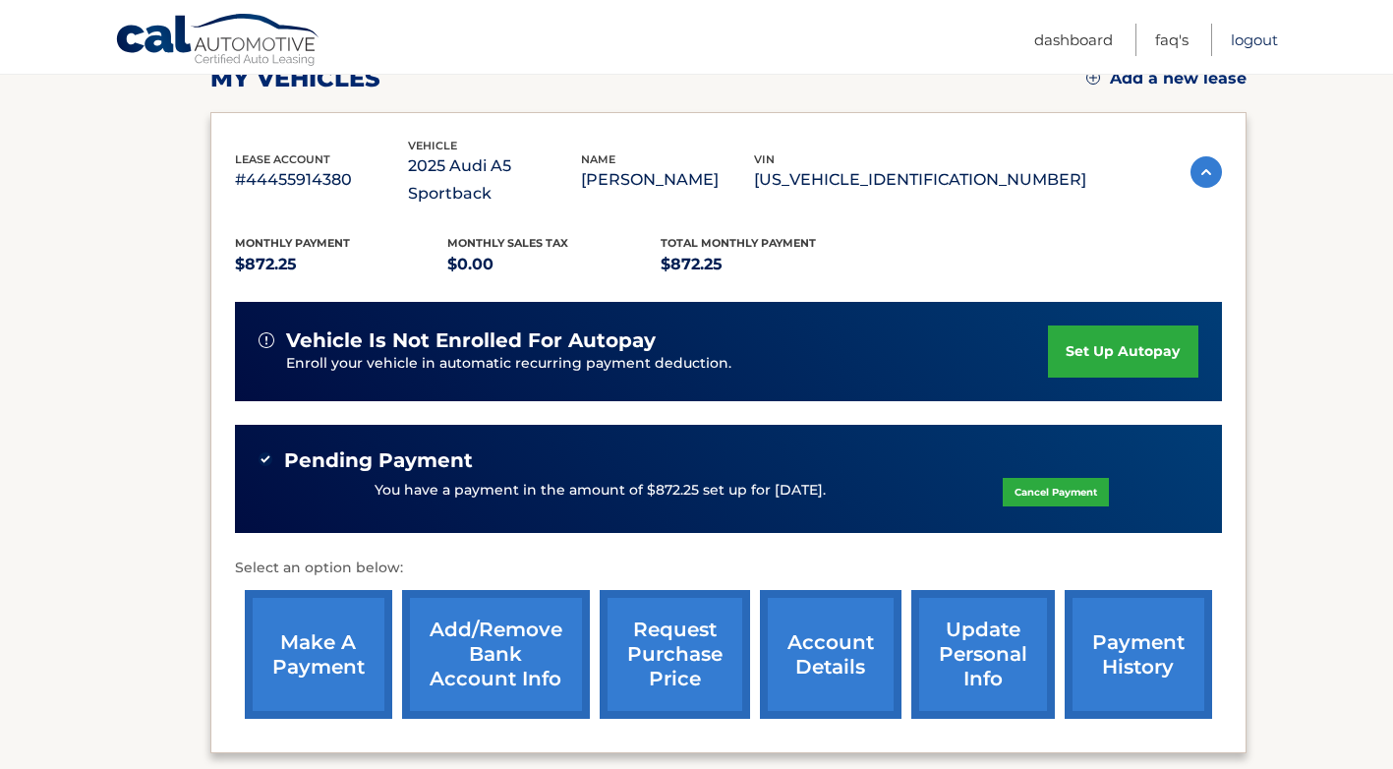
click at [1263, 41] on link "Logout" at bounding box center [1253, 40] width 47 height 32
